Goal: Find contact information: Find contact information

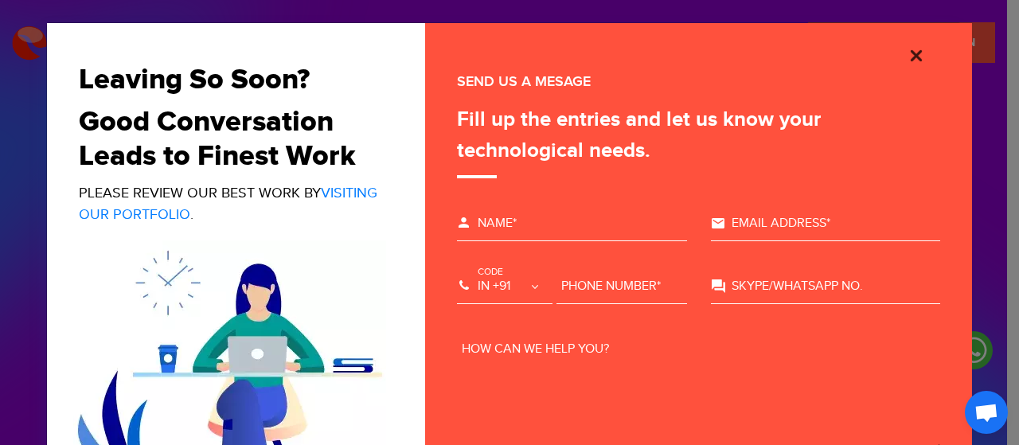
click at [907, 52] on img "Close" at bounding box center [916, 55] width 19 height 19
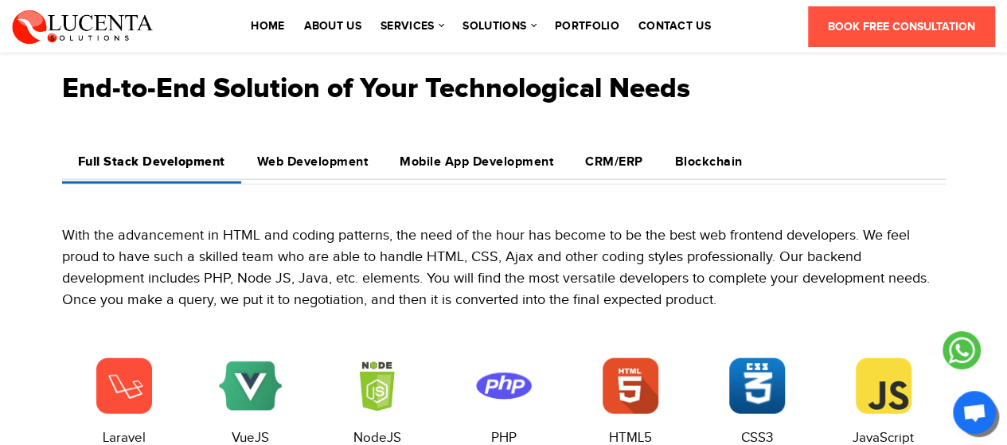
scroll to position [1741, 0]
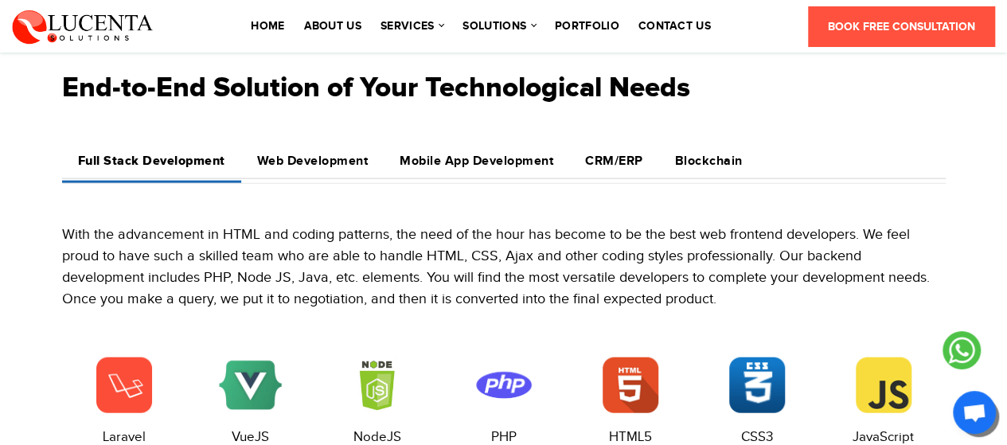
click at [660, 33] on li "contact us" at bounding box center [674, 26] width 88 height 45
click at [661, 26] on link "contact us" at bounding box center [674, 26] width 72 height 11
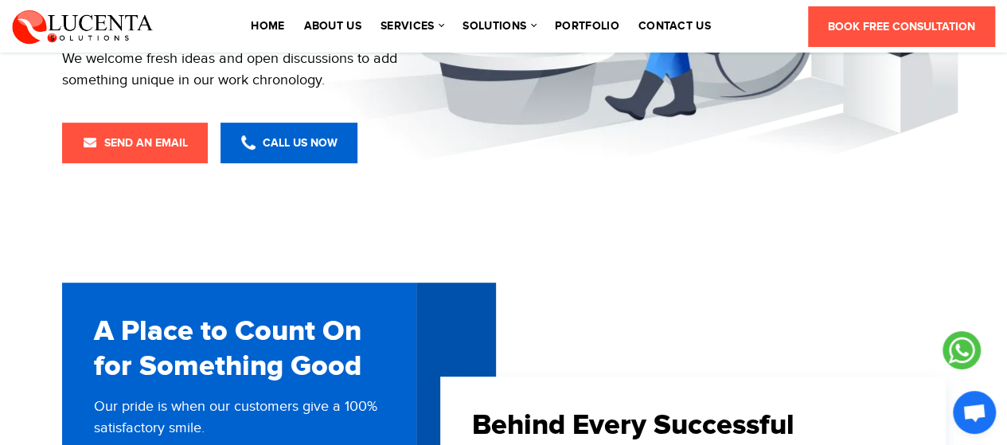
scroll to position [304, 0]
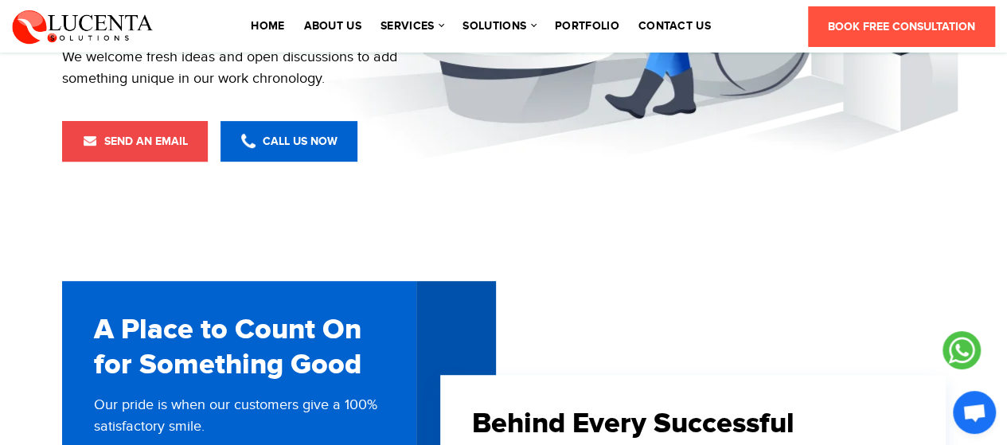
click at [170, 137] on span "Send an Email" at bounding box center [135, 142] width 106 height 14
click at [132, 145] on span "Send an Email" at bounding box center [135, 142] width 106 height 14
click at [107, 138] on span "Send an Email" at bounding box center [135, 142] width 106 height 14
drag, startPoint x: 107, startPoint y: 138, endPoint x: 171, endPoint y: 185, distance: 79.3
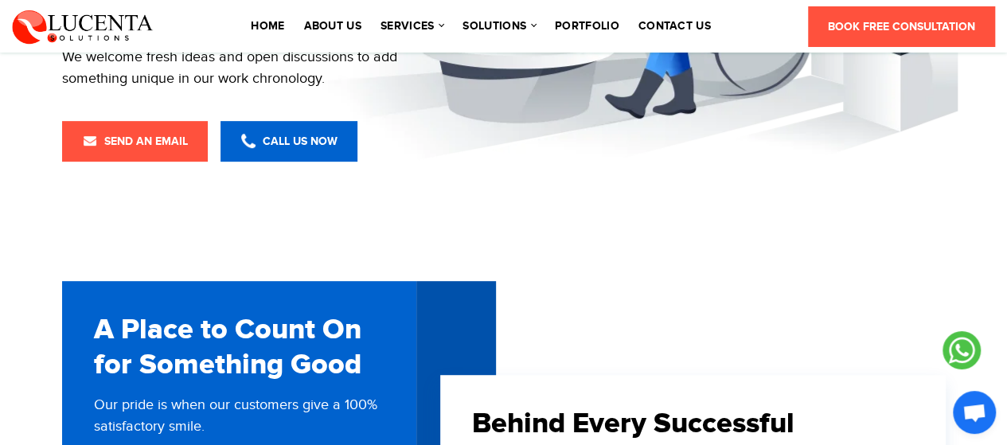
click at [171, 185] on div "We Are Open To Discuss Your Business Idea We welcome fresh ideas and open discu…" at bounding box center [503, 13] width 907 height 458
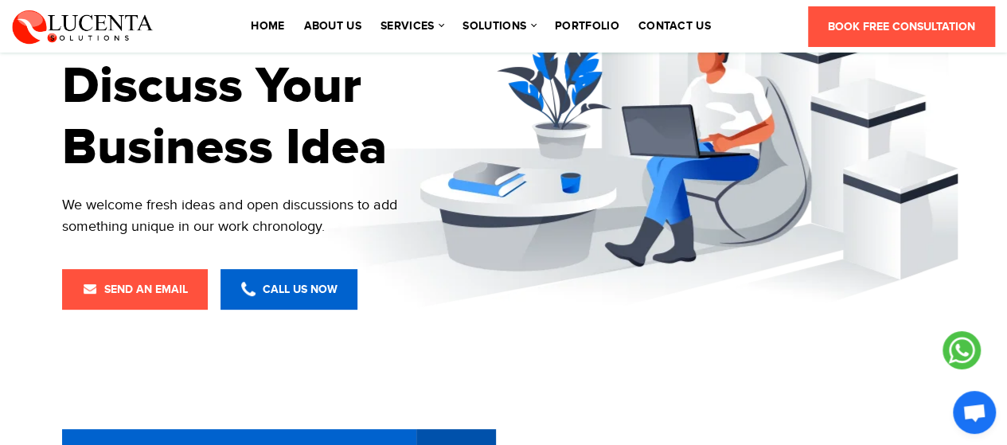
scroll to position [149, 0]
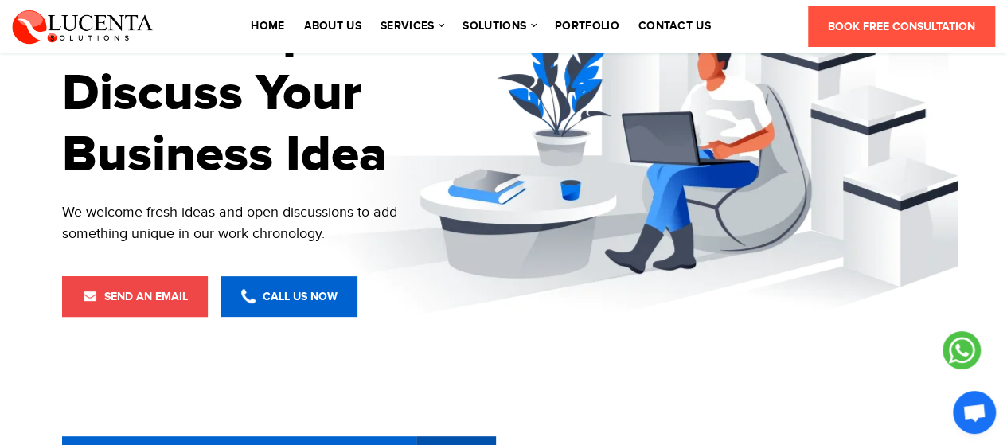
click at [136, 295] on span "Send an Email" at bounding box center [135, 297] width 106 height 14
click at [129, 295] on span "Send an Email" at bounding box center [135, 297] width 106 height 14
click at [96, 295] on span "Send an Email" at bounding box center [135, 297] width 106 height 14
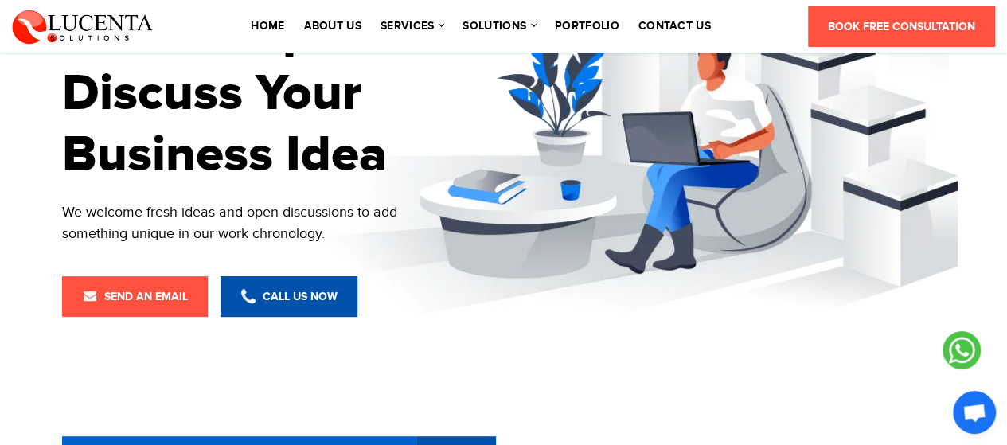
click at [299, 284] on link "Call Us Now" at bounding box center [288, 296] width 137 height 41
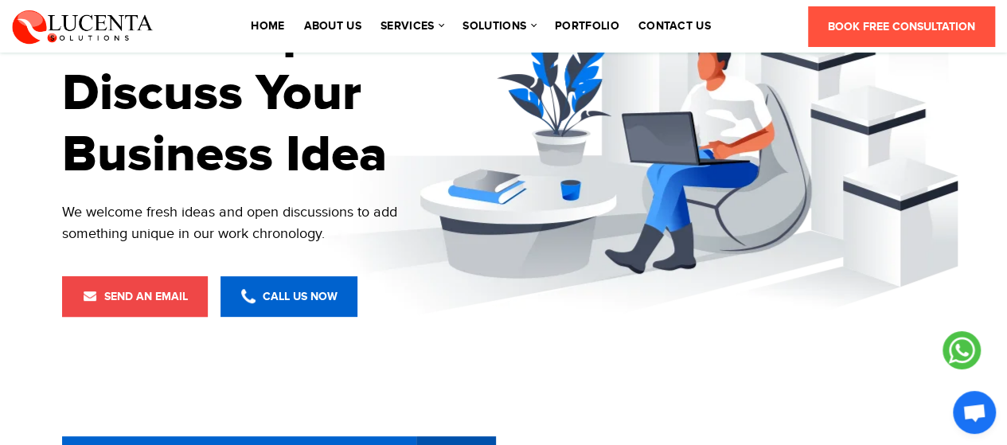
click at [119, 296] on span "Send an Email" at bounding box center [135, 297] width 106 height 14
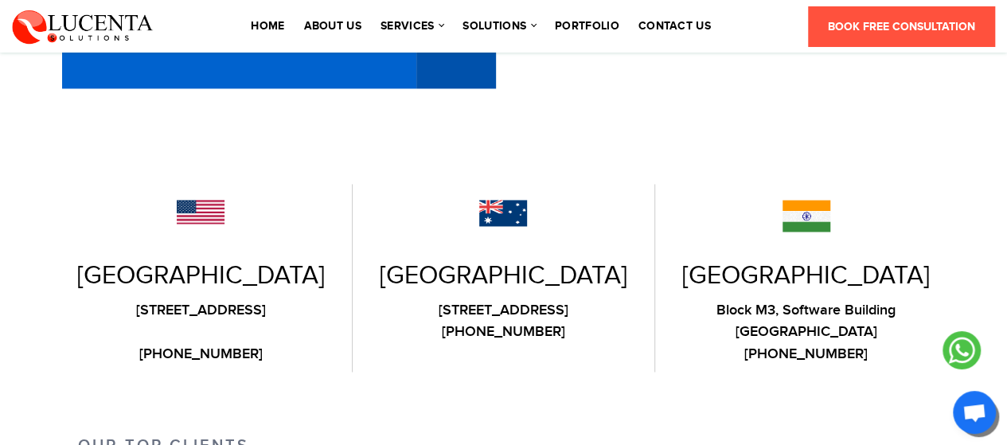
scroll to position [1156, 0]
